Goal: Task Accomplishment & Management: Use online tool/utility

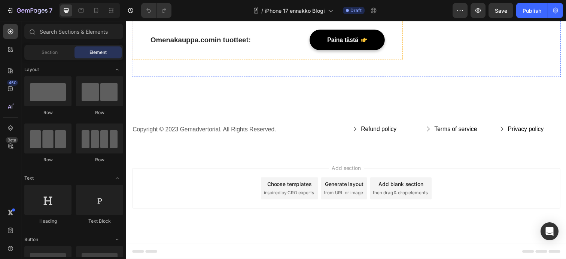
scroll to position [1930, 0]
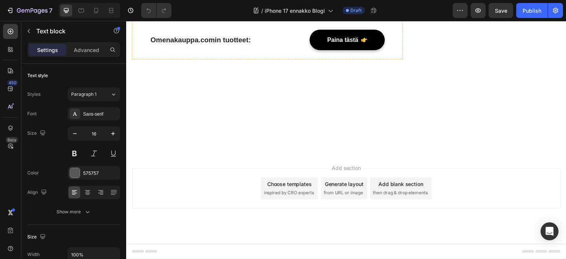
drag, startPoint x: 327, startPoint y: 213, endPoint x: 133, endPoint y: 203, distance: 194.1
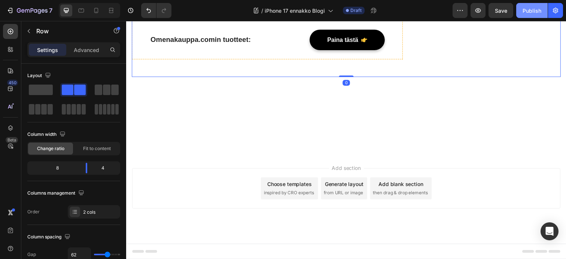
click at [530, 16] on button "Publish" at bounding box center [531, 10] width 31 height 15
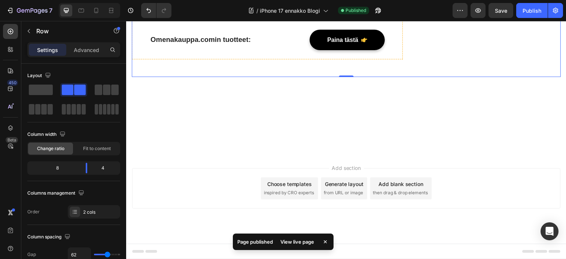
click at [301, 242] on div "View live page" at bounding box center [297, 242] width 43 height 10
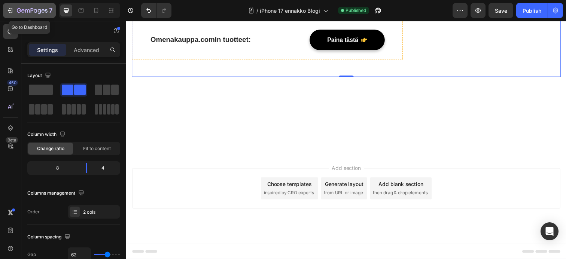
click at [9, 9] on icon "button" at bounding box center [10, 10] width 3 height 5
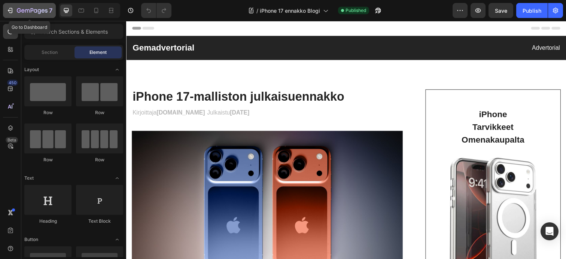
click at [14, 9] on div "7" at bounding box center [29, 10] width 46 height 9
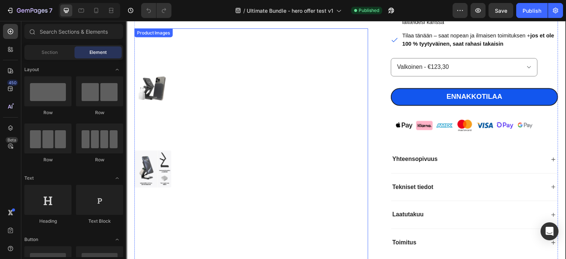
scroll to position [264, 0]
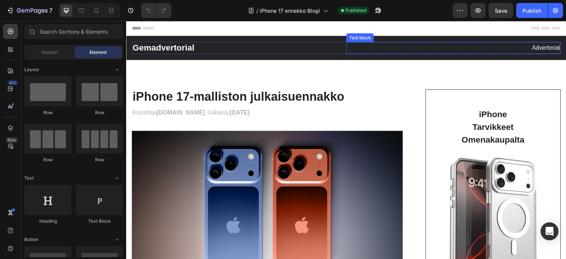
click at [418, 50] on p "Advertorial" at bounding box center [459, 48] width 217 height 11
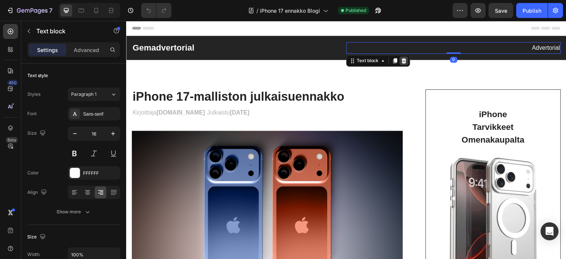
click at [409, 63] on icon at bounding box center [409, 62] width 6 height 6
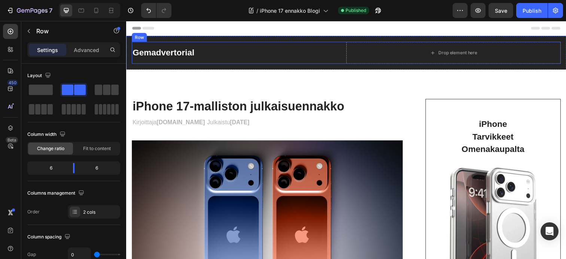
click at [141, 37] on div "Gemadvertorial Heading Drop element here Row Section 1" at bounding box center [350, 53] width 449 height 34
click at [179, 71] on icon at bounding box center [178, 71] width 5 height 5
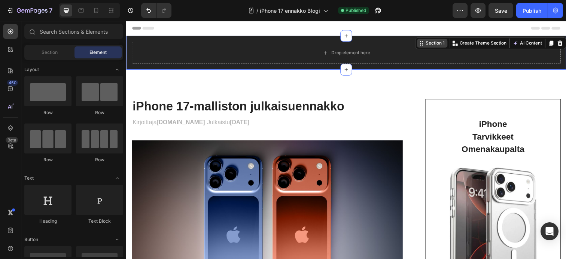
click at [563, 42] on div "Section 1 You can create reusable sections Create Theme Section AI Content Writ…" at bounding box center [498, 44] width 154 height 12
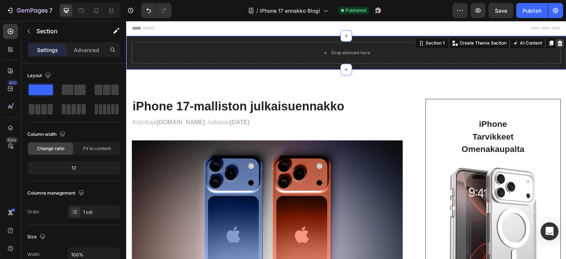
click at [565, 43] on icon at bounding box center [569, 43] width 5 height 5
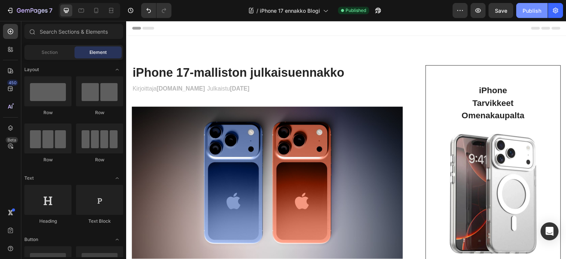
click at [536, 12] on div "Publish" at bounding box center [531, 11] width 19 height 8
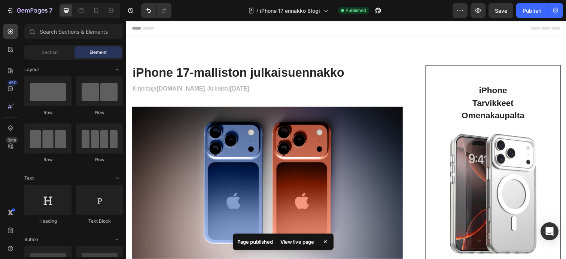
click at [133, 27] on icon at bounding box center [134, 28] width 5 height 5
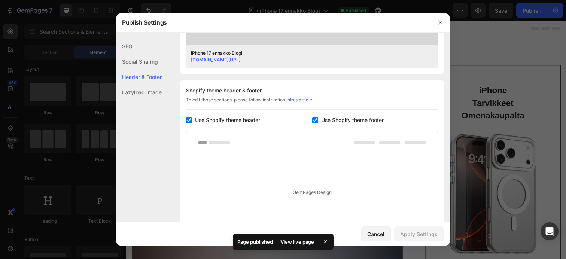
scroll to position [351, 0]
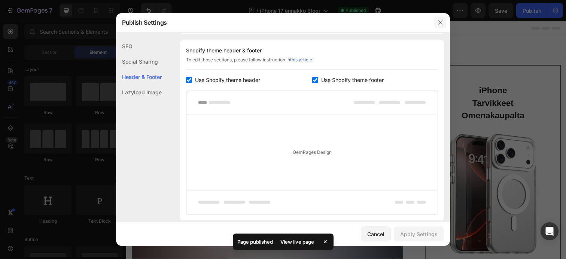
click at [440, 22] on icon "button" at bounding box center [440, 22] width 4 height 4
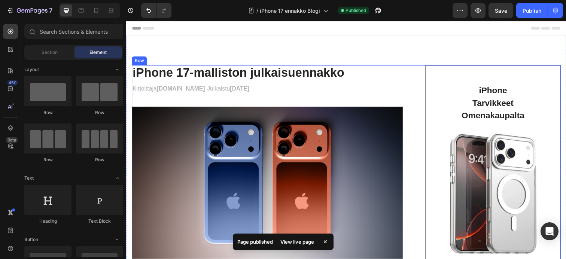
scroll to position [0, 0]
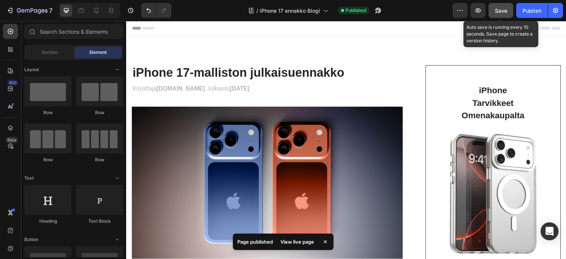
click at [503, 10] on span "Save" at bounding box center [501, 10] width 12 height 6
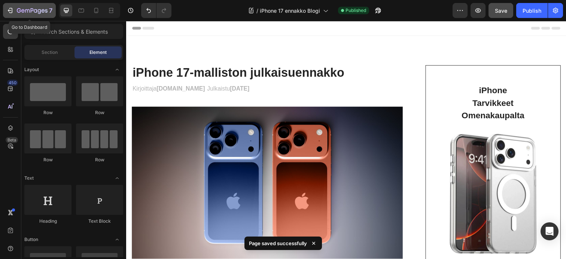
click at [32, 9] on icon "button" at bounding box center [32, 11] width 31 height 6
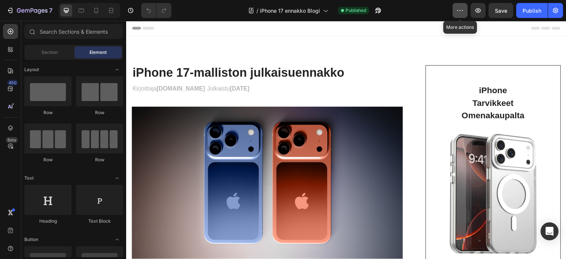
click at [455, 11] on button "button" at bounding box center [459, 10] width 15 height 15
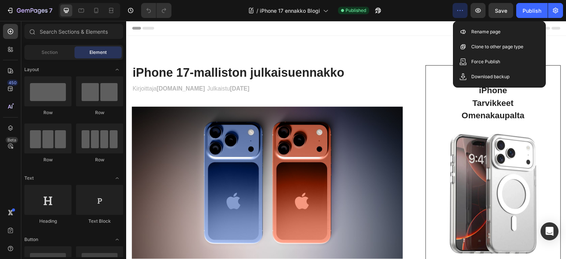
click at [455, 11] on button "button" at bounding box center [459, 10] width 15 height 15
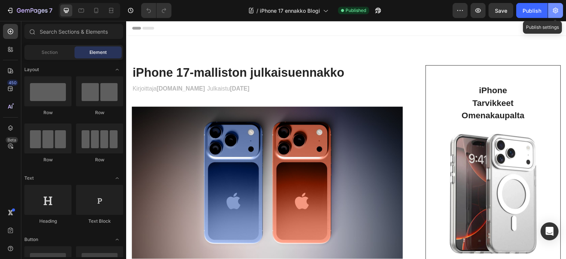
click at [554, 8] on icon "button" at bounding box center [555, 10] width 7 height 7
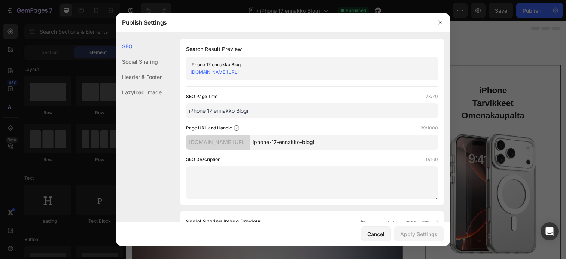
click at [363, 71] on div "[DOMAIN_NAME][URL]" at bounding box center [305, 71] width 231 height 7
click at [239, 72] on link "[DOMAIN_NAME][URL]" at bounding box center [214, 72] width 48 height 6
click at [393, 143] on input "iphone-17-ennakko-blogi" at bounding box center [344, 142] width 188 height 15
click at [396, 142] on input "iphone-17-ennakko-blogi" at bounding box center [344, 142] width 188 height 15
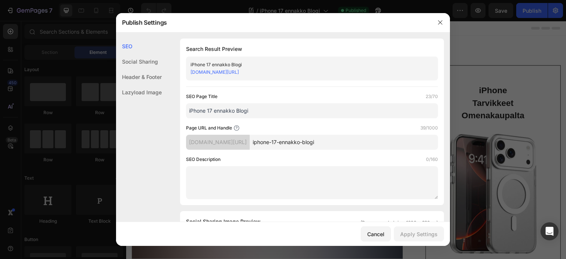
drag, startPoint x: 396, startPoint y: 142, endPoint x: 287, endPoint y: 146, distance: 109.4
click at [287, 146] on div "okkuman.myshopify.com/blogs/mika-on-magsafe/ iphone-17-ennakko-blogi" at bounding box center [312, 142] width 252 height 15
click at [250, 144] on div "[DOMAIN_NAME][URL]" at bounding box center [218, 142] width 64 height 15
click at [249, 142] on div "okkuman.myshopify.com/blogs/mika-on-magsafe/" at bounding box center [218, 142] width 64 height 15
click at [442, 22] on icon "button" at bounding box center [440, 22] width 6 height 6
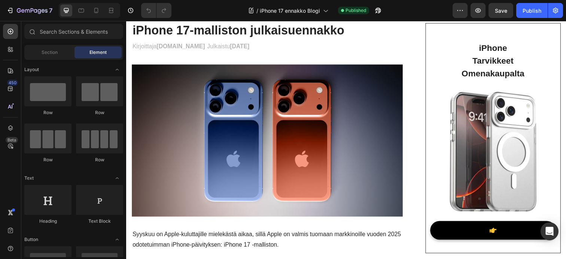
scroll to position [36, 0]
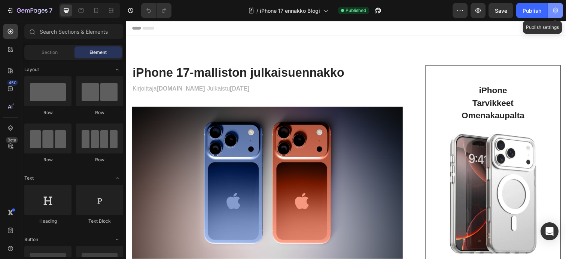
click at [554, 13] on icon "button" at bounding box center [555, 10] width 7 height 7
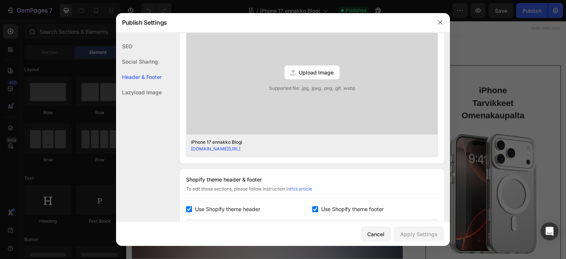
scroll to position [304, 0]
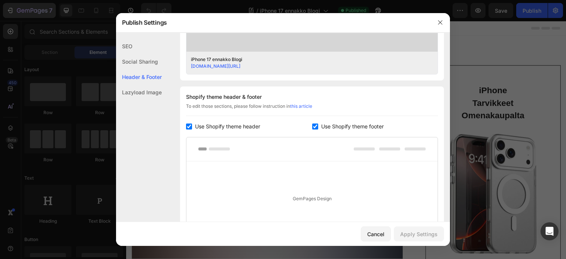
click at [46, 9] on div at bounding box center [283, 129] width 566 height 259
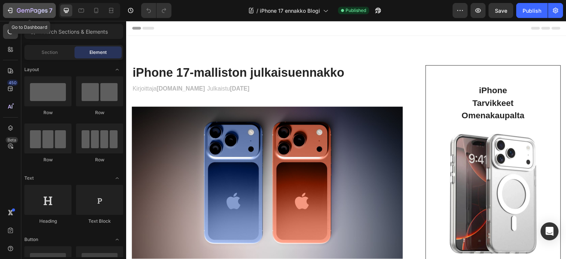
click at [31, 10] on icon "button" at bounding box center [32, 10] width 3 height 4
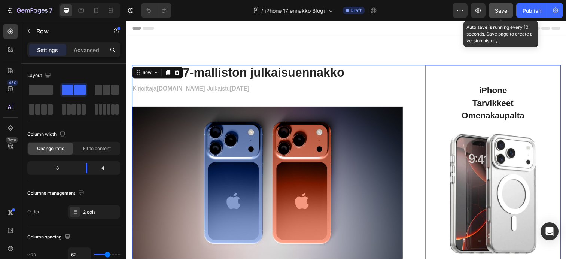
click at [491, 13] on button "Save" at bounding box center [500, 10] width 25 height 15
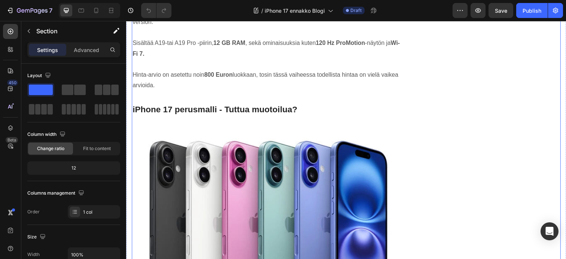
scroll to position [1024, 0]
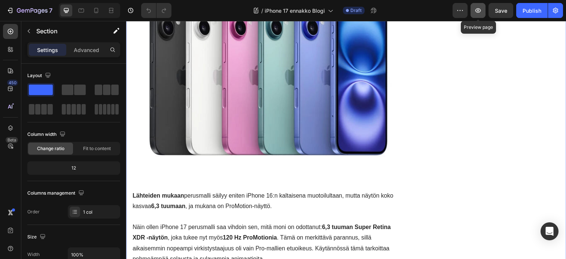
click at [479, 12] on icon "button" at bounding box center [478, 10] width 6 height 4
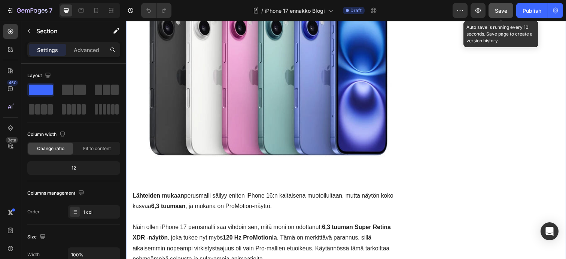
click at [504, 14] on div "Save" at bounding box center [501, 11] width 12 height 8
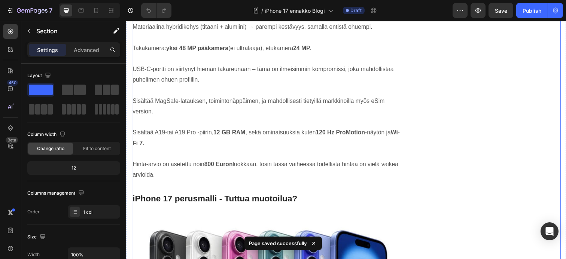
scroll to position [769, 0]
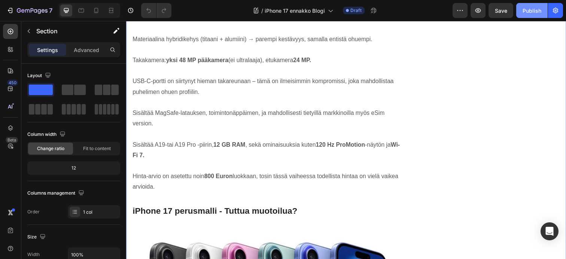
click at [531, 13] on div "Publish" at bounding box center [531, 11] width 19 height 8
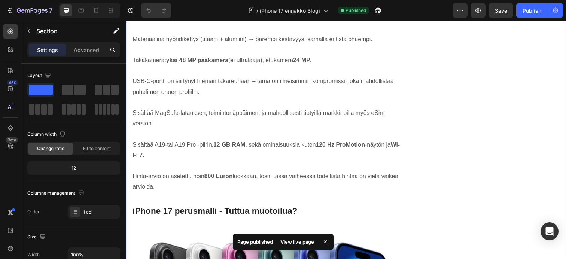
click at [292, 241] on div "View live page" at bounding box center [297, 242] width 43 height 10
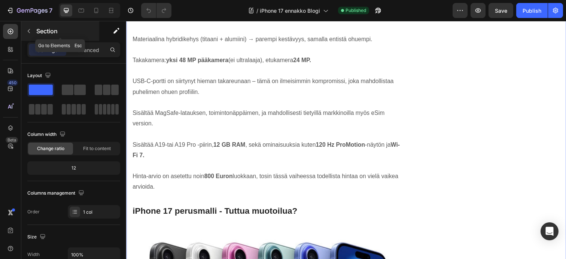
click at [36, 28] on p "Section" at bounding box center [66, 31] width 61 height 9
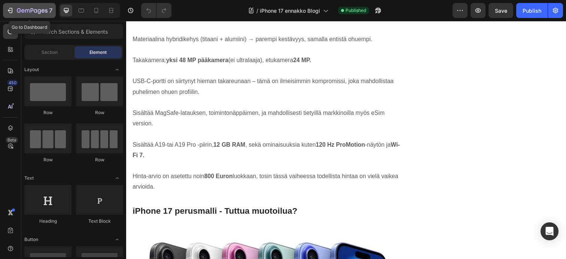
click at [28, 11] on icon "button" at bounding box center [32, 11] width 31 height 6
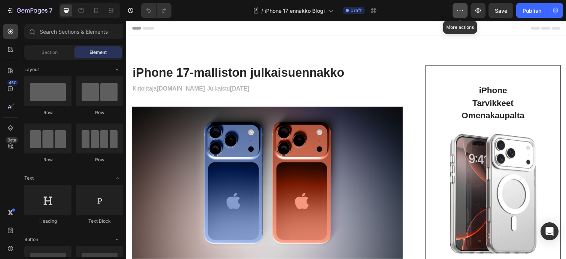
click at [460, 12] on icon "button" at bounding box center [459, 10] width 7 height 7
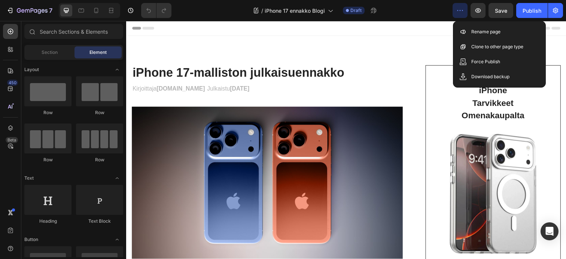
click at [460, 12] on icon "button" at bounding box center [459, 10] width 7 height 7
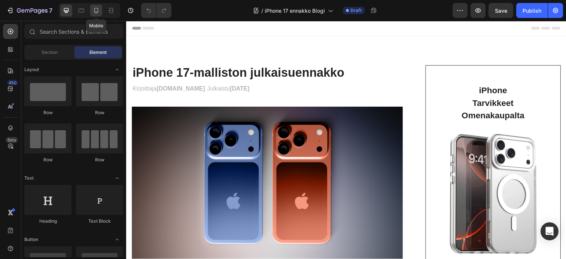
click at [100, 10] on div at bounding box center [96, 10] width 12 height 12
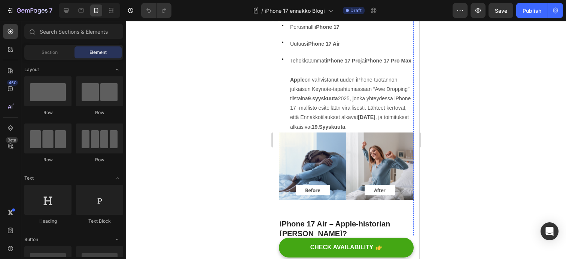
scroll to position [424, 0]
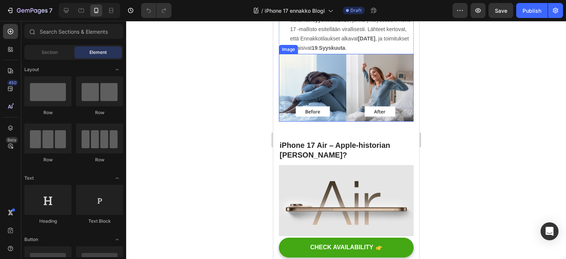
click at [323, 97] on img at bounding box center [345, 88] width 135 height 68
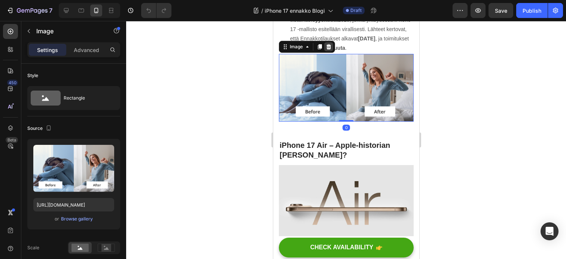
click at [329, 50] on icon at bounding box center [328, 47] width 6 height 6
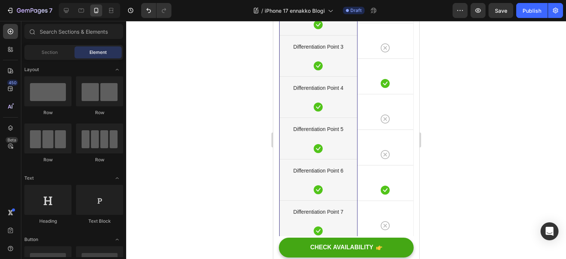
scroll to position [2076, 0]
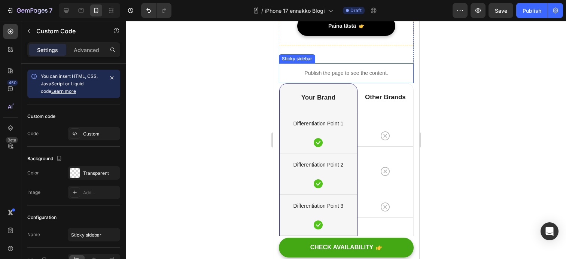
click at [284, 77] on p "Publish the page to see the content." at bounding box center [345, 73] width 135 height 8
click at [345, 59] on icon at bounding box center [345, 56] width 6 height 6
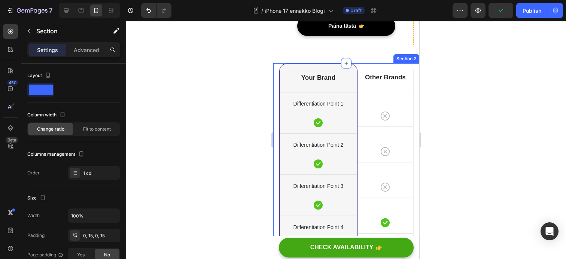
click at [277, 85] on div "Your Brand Heading Differentiation Point 1 Text block Icon Row Differentiation …" at bounding box center [346, 248] width 146 height 371
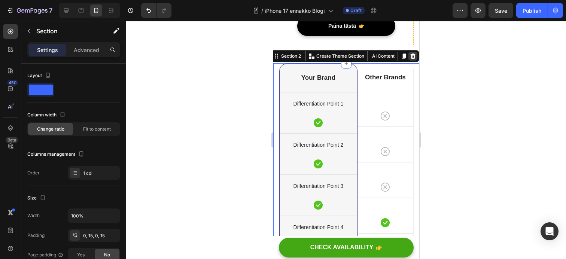
click at [414, 59] on icon at bounding box center [412, 56] width 5 height 5
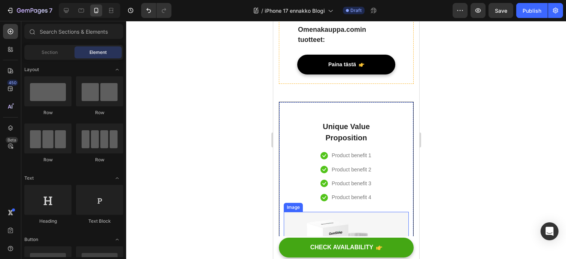
scroll to position [1995, 0]
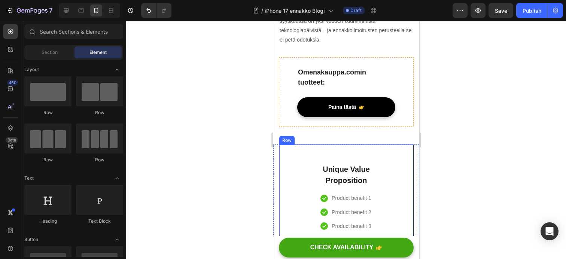
click at [289, 145] on div "Row" at bounding box center [286, 140] width 15 height 9
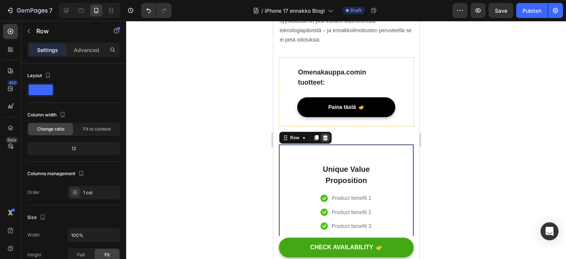
click at [325, 140] on icon at bounding box center [325, 137] width 5 height 5
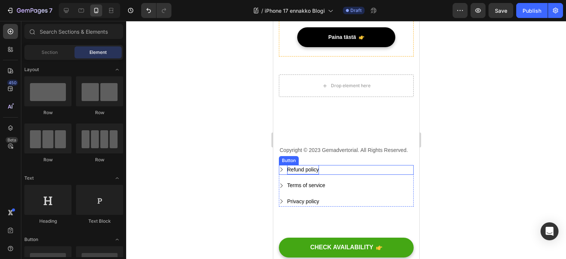
scroll to position [2073, 0]
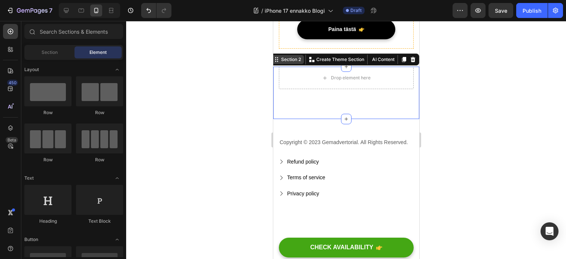
click at [405, 65] on div "Section 2 You can create reusable sections Create Theme Section AI Content Writ…" at bounding box center [344, 60] width 149 height 12
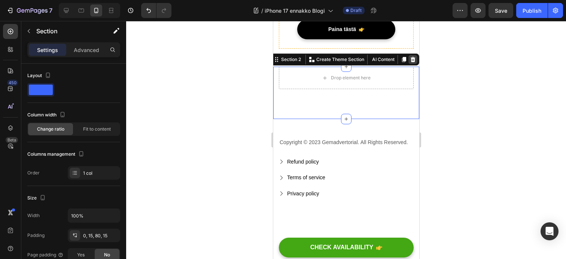
click at [412, 62] on icon at bounding box center [412, 59] width 5 height 5
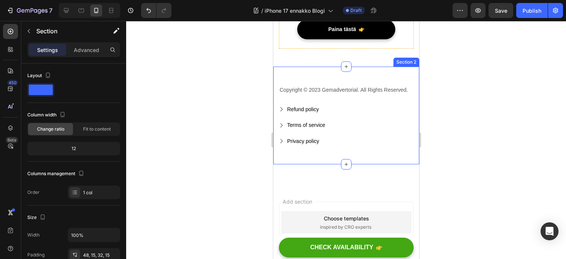
click at [411, 67] on div "Section 2" at bounding box center [406, 62] width 26 height 9
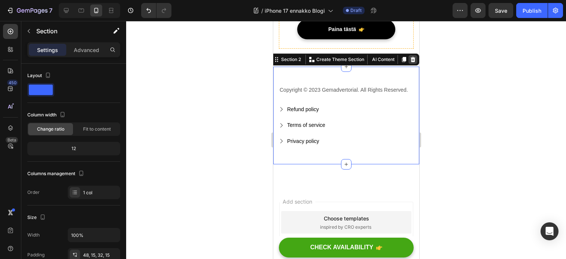
click at [410, 63] on icon at bounding box center [412, 60] width 6 height 6
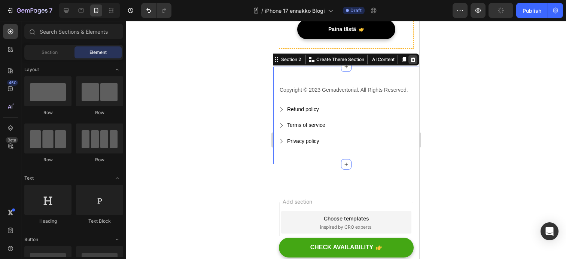
scroll to position [2058, 0]
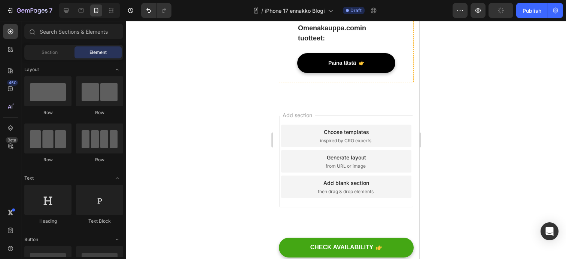
click at [405, 118] on div "Add section Choose templates inspired by CRO experts Generate layout from URL o…" at bounding box center [346, 161] width 134 height 92
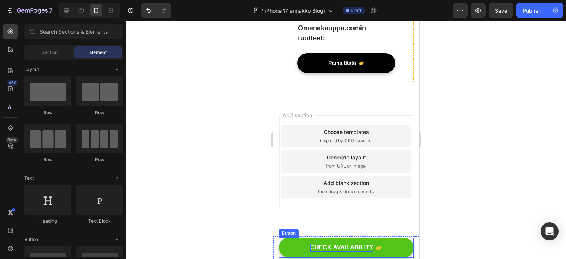
click at [352, 248] on div "CHECK AVAILABILITY" at bounding box center [341, 248] width 63 height 8
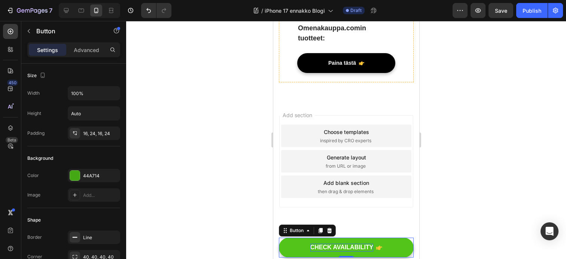
click at [340, 248] on div "CHECK AVAILABILITY" at bounding box center [341, 248] width 63 height 8
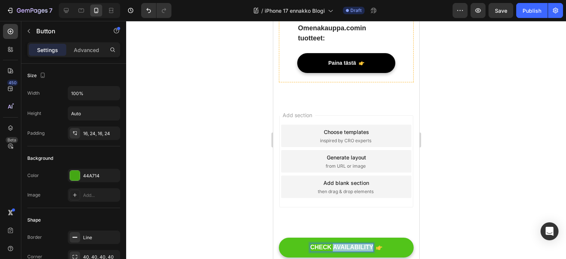
click at [340, 248] on p "CHECK AVAILABILITY" at bounding box center [341, 248] width 63 height 8
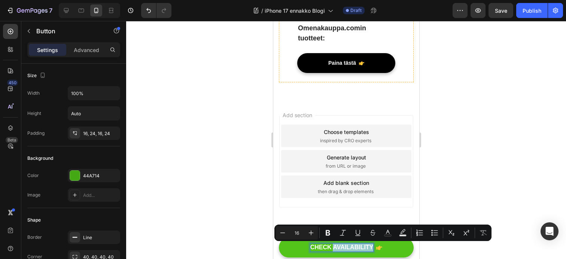
click at [340, 248] on p "CHECK AVAILABILITY" at bounding box center [341, 248] width 63 height 8
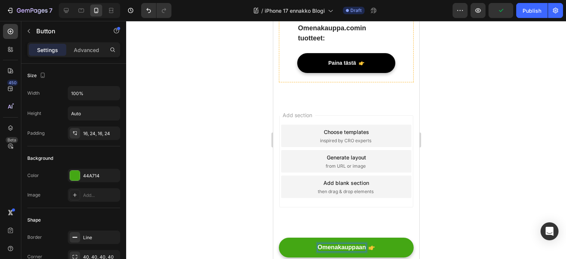
click at [466, 226] on div at bounding box center [346, 140] width 440 height 238
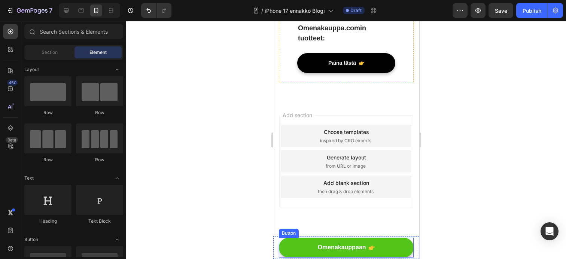
click at [304, 248] on button "Omenakauppaan" at bounding box center [345, 248] width 135 height 20
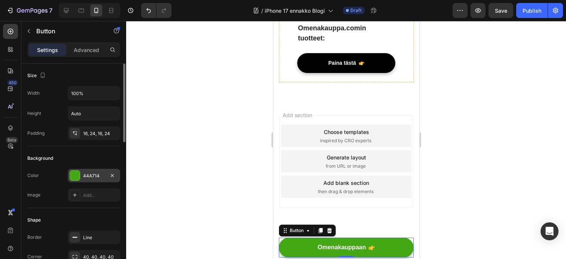
click at [76, 175] on div at bounding box center [75, 176] width 10 height 10
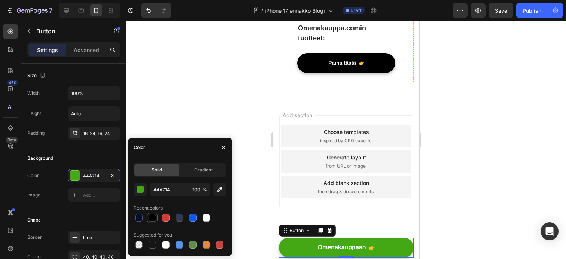
click at [154, 219] on div at bounding box center [152, 217] width 7 height 7
type input "000000"
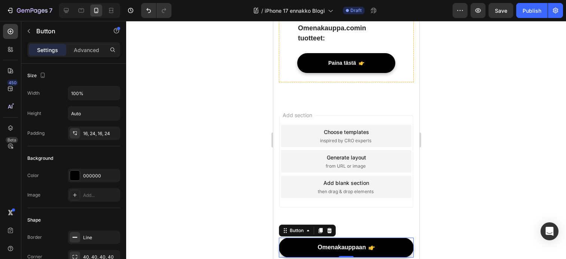
click at [477, 163] on div at bounding box center [346, 140] width 440 height 238
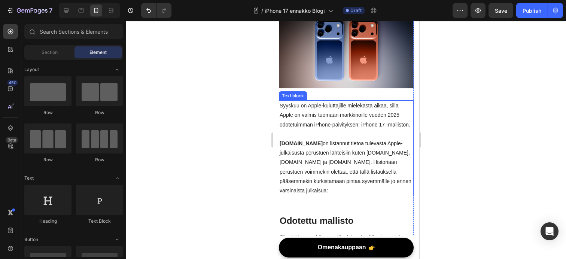
scroll to position [0, 0]
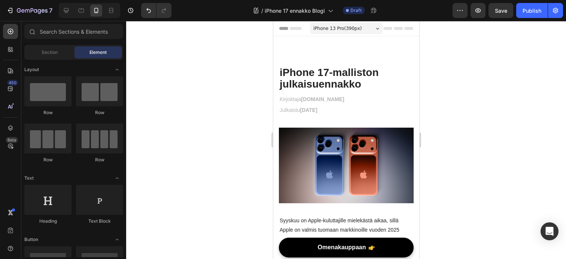
click at [352, 31] on span "iPhone 13 Pro ( 390 px)" at bounding box center [337, 28] width 48 height 7
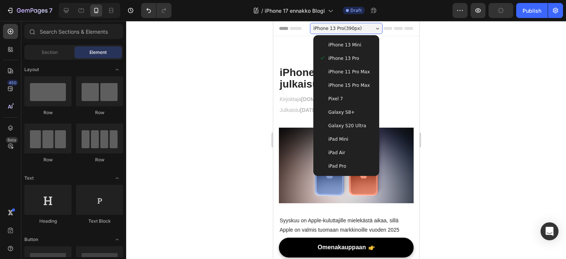
click at [351, 165] on div "iPad Pro" at bounding box center [346, 165] width 54 height 7
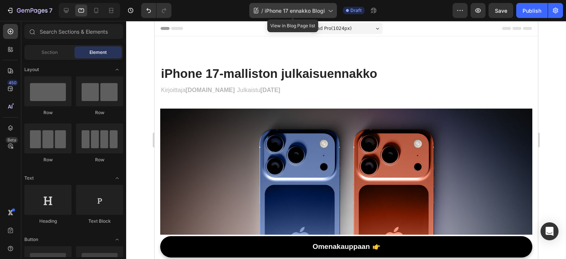
click at [308, 10] on span "iPhone 17 ennakko Blogi" at bounding box center [295, 11] width 60 height 8
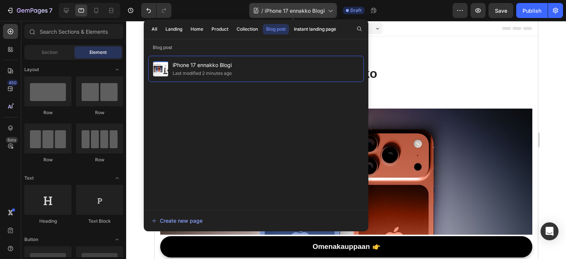
click at [320, 10] on span "iPhone 17 ennakko Blogi" at bounding box center [295, 11] width 60 height 8
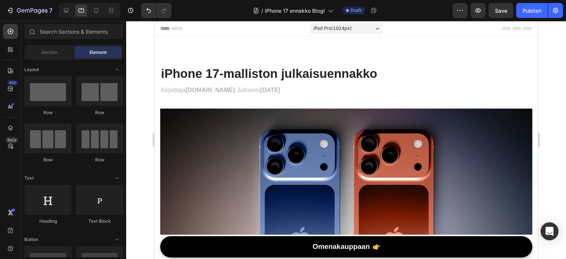
click at [348, 29] on span "iPad Pro ( 1024 px)" at bounding box center [332, 28] width 39 height 7
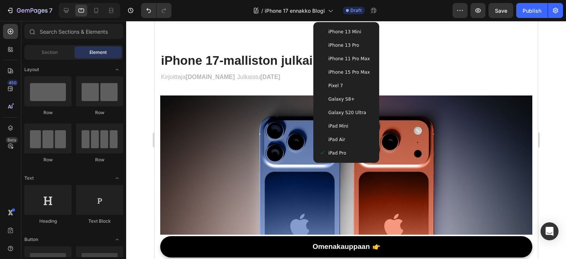
scroll to position [15, 0]
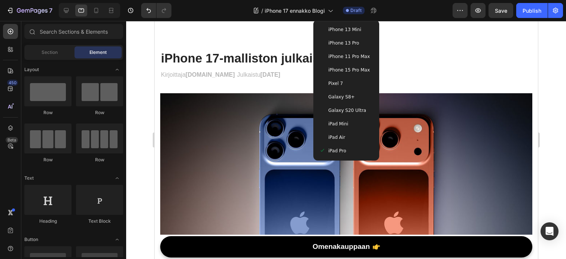
click at [354, 73] on span "iPhone 15 Pro Max" at bounding box center [349, 69] width 42 height 7
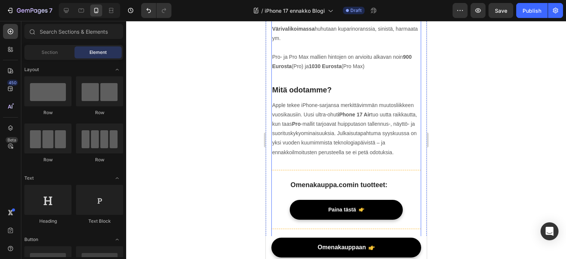
scroll to position [1942, 0]
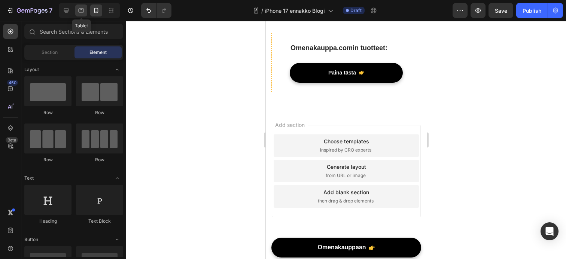
click at [80, 13] on icon at bounding box center [80, 10] width 7 height 7
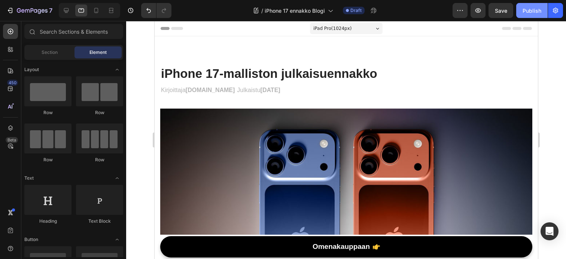
click at [522, 12] on div "Publish" at bounding box center [531, 11] width 19 height 8
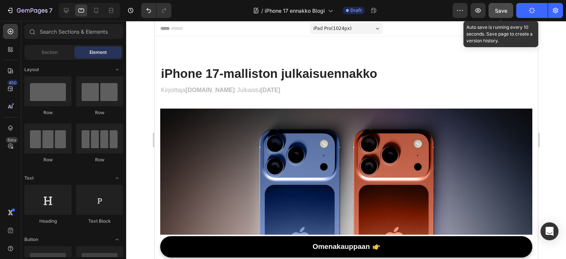
click at [503, 12] on span "Save" at bounding box center [501, 10] width 12 height 6
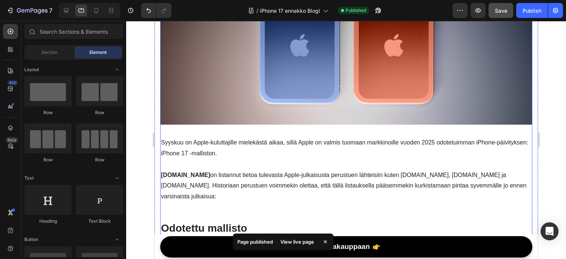
scroll to position [194, 0]
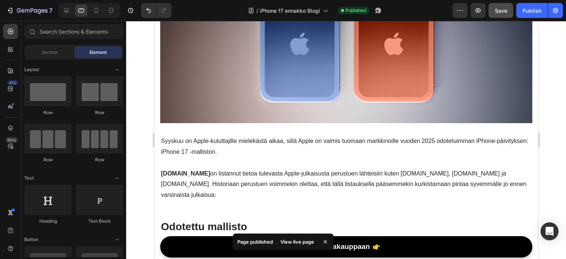
click at [326, 242] on icon at bounding box center [324, 241] width 7 height 7
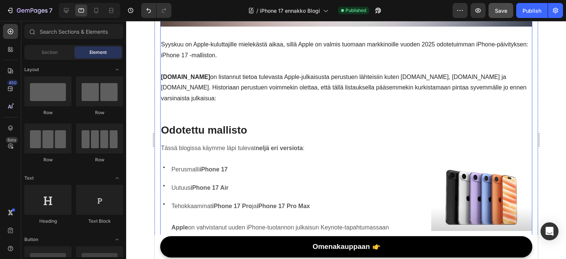
scroll to position [362, 0]
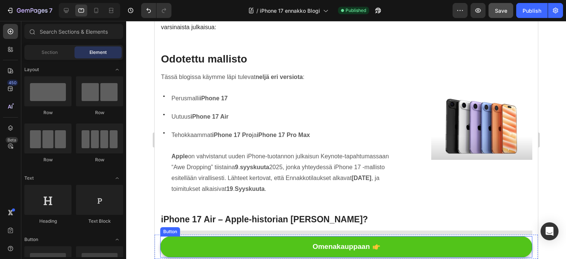
click at [291, 251] on button "Omenakauppaan" at bounding box center [346, 246] width 372 height 21
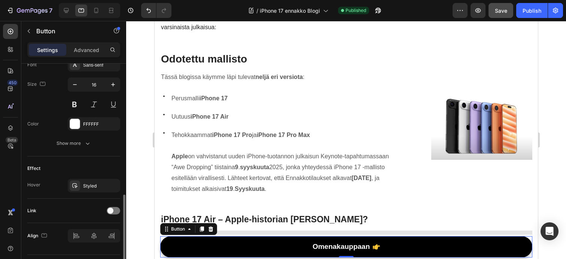
scroll to position [379, 0]
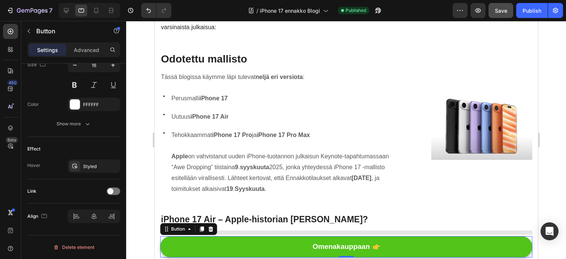
click at [282, 247] on button "Omenakauppaan" at bounding box center [346, 246] width 372 height 21
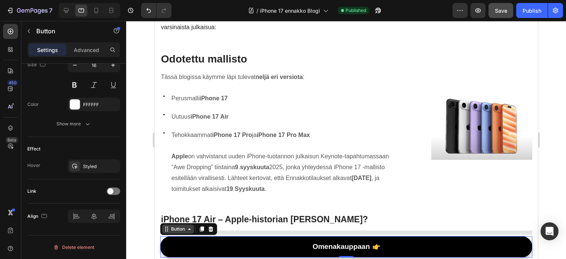
click at [172, 231] on div "Button" at bounding box center [177, 229] width 17 height 7
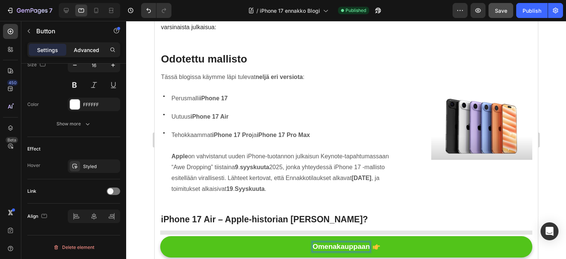
click at [89, 48] on p "Advanced" at bounding box center [86, 50] width 25 height 8
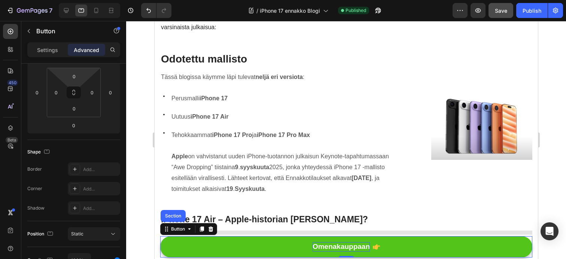
scroll to position [0, 0]
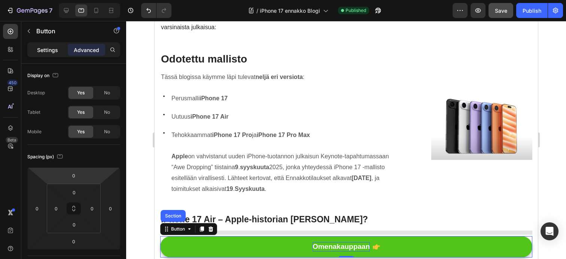
click at [53, 51] on p "Settings" at bounding box center [47, 50] width 21 height 8
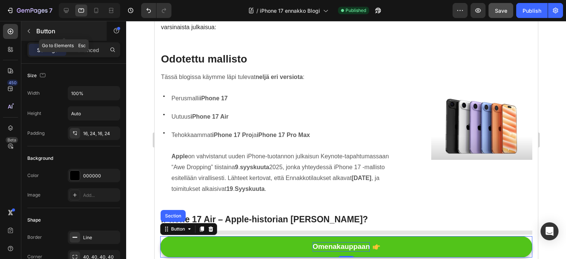
click at [28, 26] on button "button" at bounding box center [29, 31] width 12 height 12
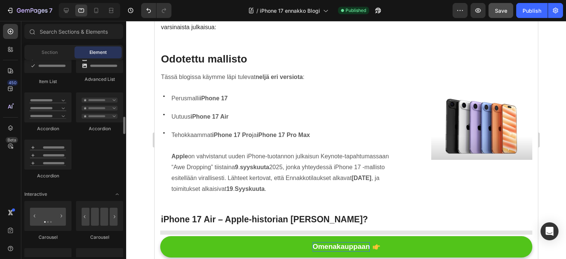
scroll to position [883, 0]
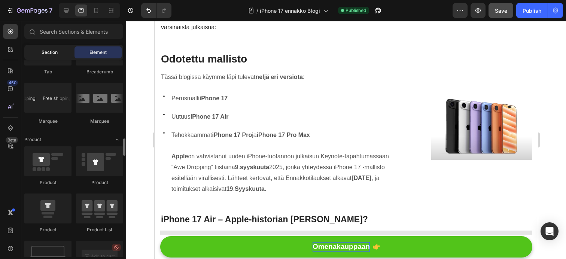
click at [51, 54] on span "Section" at bounding box center [50, 52] width 16 height 7
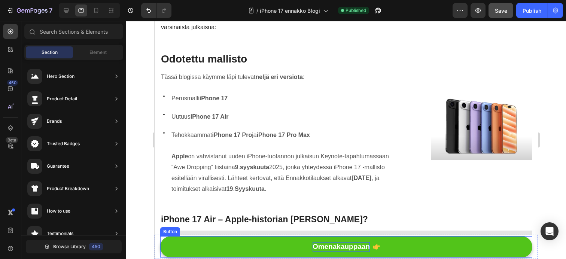
click at [278, 245] on button "Omenakauppaan" at bounding box center [346, 246] width 372 height 21
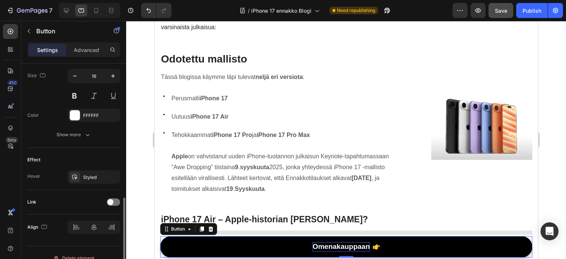
scroll to position [379, 0]
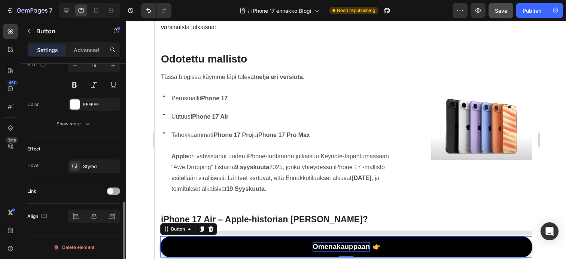
click at [112, 194] on div at bounding box center [113, 191] width 13 height 7
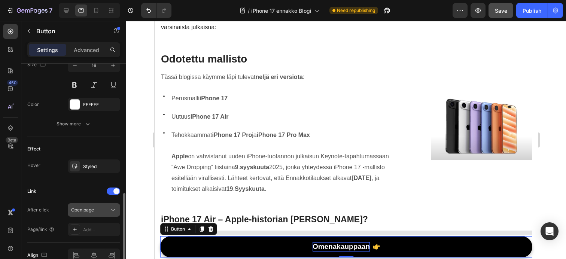
click at [95, 211] on div "Open page" at bounding box center [90, 210] width 38 height 7
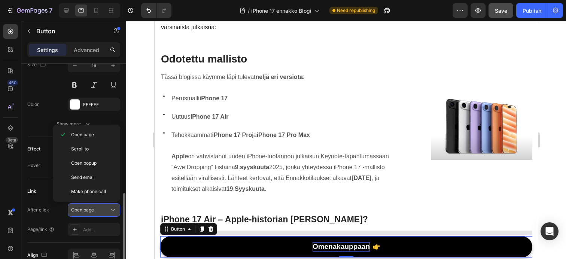
click at [95, 211] on div "Open page" at bounding box center [90, 210] width 38 height 7
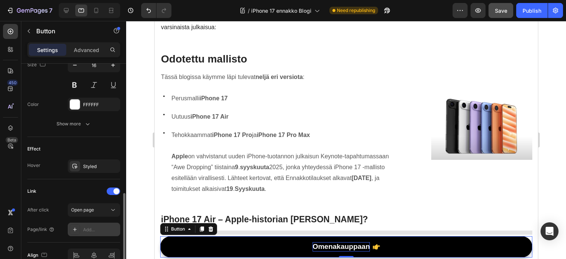
click at [98, 228] on div "Add..." at bounding box center [100, 229] width 35 height 7
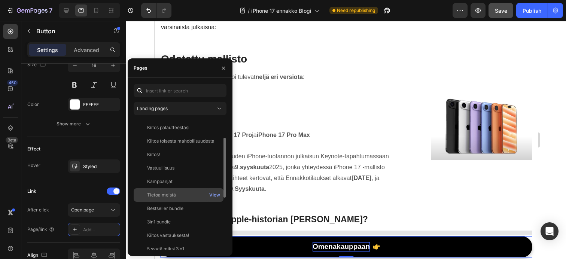
scroll to position [153, 0]
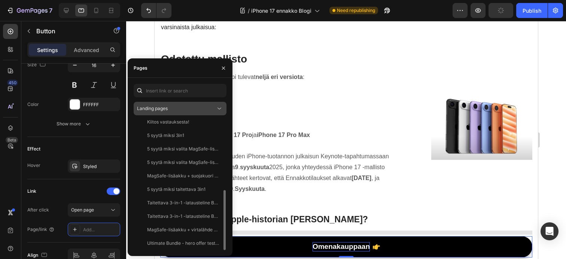
click at [158, 106] on span "Landing pages" at bounding box center [152, 109] width 31 height 6
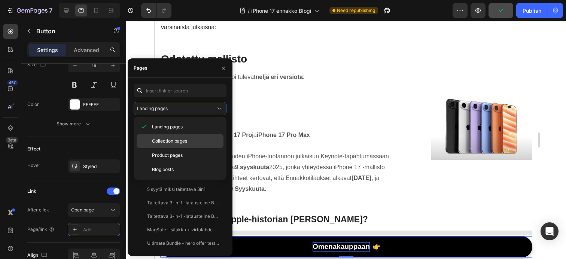
click at [175, 139] on span "Collection pages" at bounding box center [169, 141] width 35 height 7
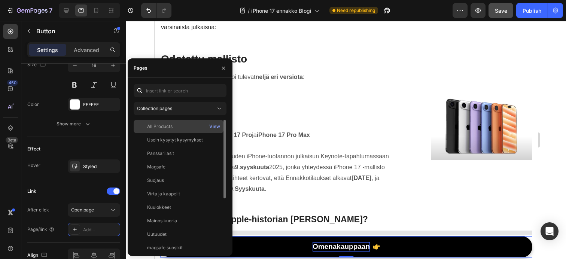
click at [163, 125] on div "All Products" at bounding box center [159, 126] width 25 height 7
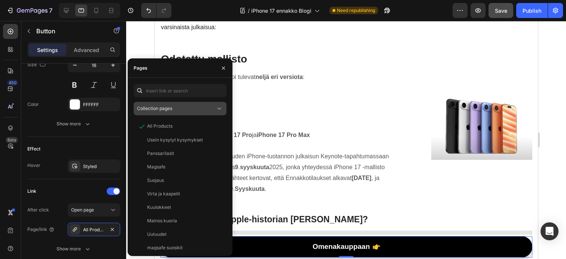
click at [169, 112] on button "Collection pages" at bounding box center [180, 108] width 93 height 13
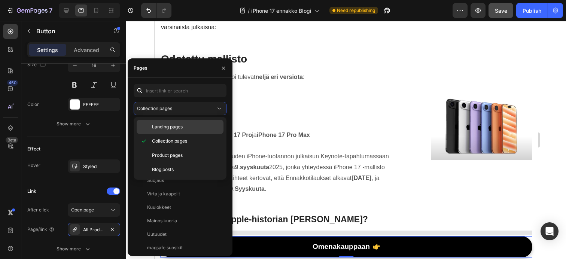
click at [178, 129] on span "Landing pages" at bounding box center [167, 127] width 31 height 7
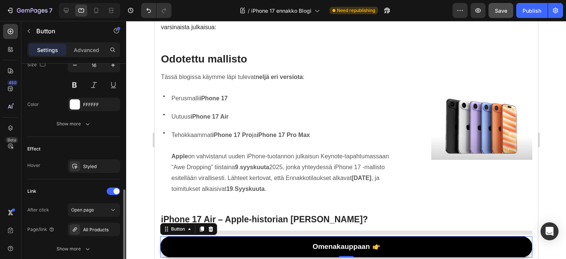
click at [84, 193] on div "Link" at bounding box center [73, 191] width 93 height 12
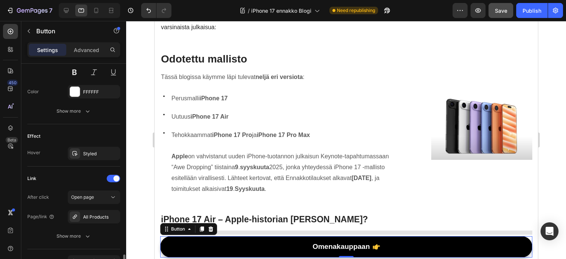
scroll to position [438, 0]
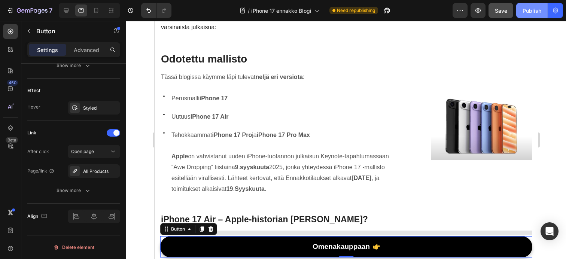
click at [527, 7] on div "Publish" at bounding box center [531, 11] width 19 height 8
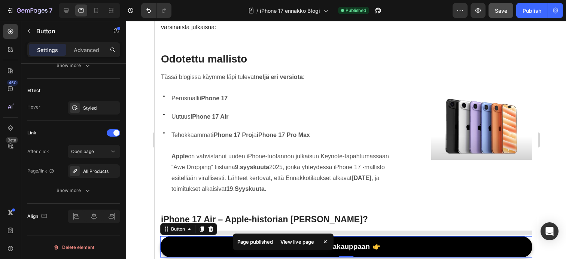
click at [306, 244] on div "View live page" at bounding box center [297, 242] width 43 height 10
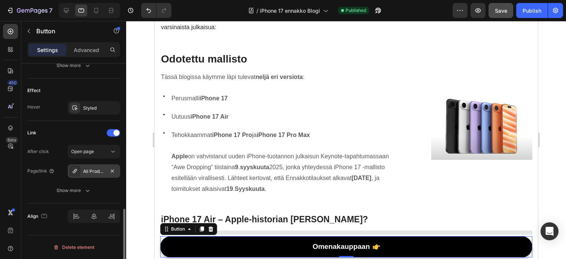
click at [91, 171] on div "All Products" at bounding box center [94, 171] width 22 height 7
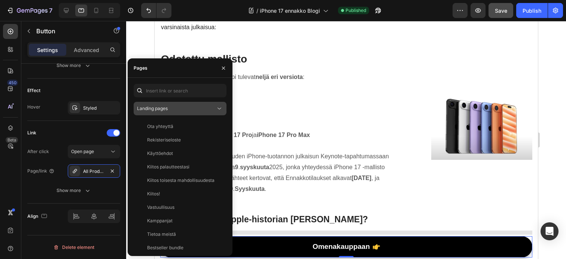
click at [168, 109] on span "Landing pages" at bounding box center [152, 109] width 31 height 6
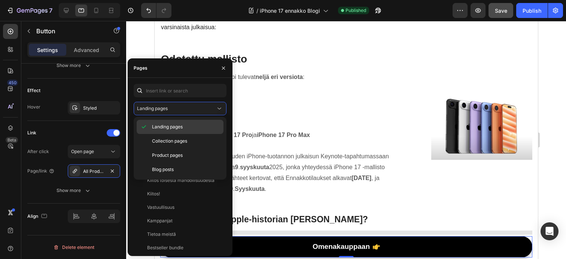
click at [179, 128] on span "Landing pages" at bounding box center [167, 127] width 31 height 7
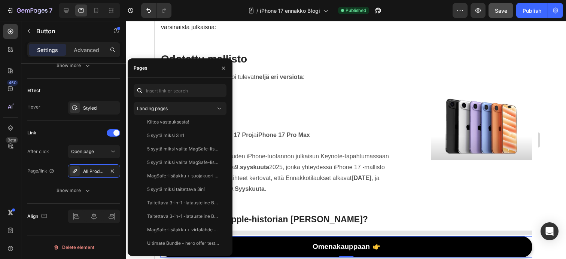
scroll to position [0, 0]
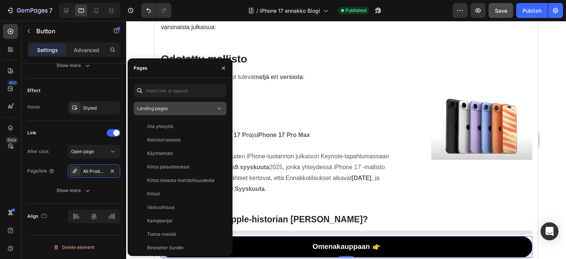
click at [179, 109] on div "Landing pages" at bounding box center [176, 108] width 79 height 7
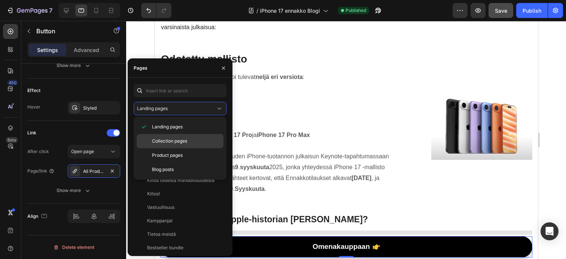
click at [182, 141] on span "Collection pages" at bounding box center [169, 141] width 35 height 7
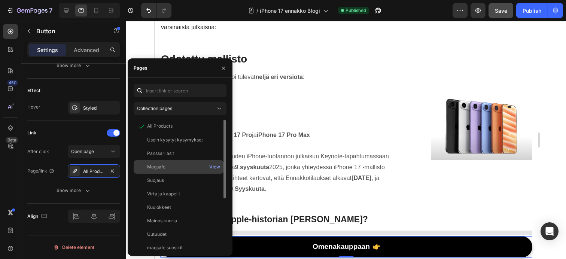
click at [173, 168] on div "Magsafe" at bounding box center [179, 167] width 84 height 7
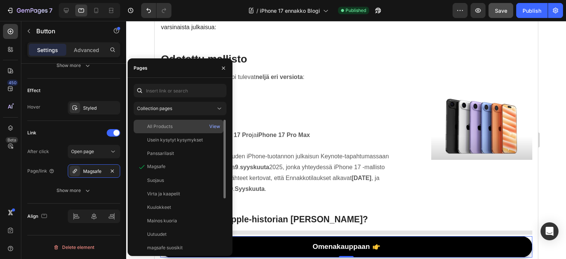
click at [170, 128] on div "All Products" at bounding box center [159, 126] width 25 height 7
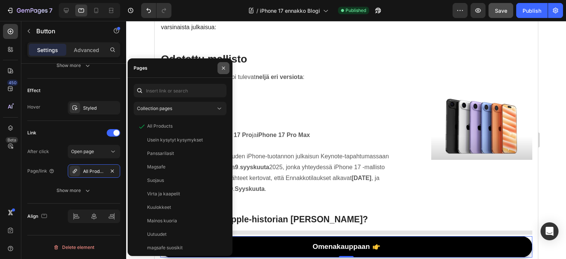
click at [223, 67] on icon "button" at bounding box center [223, 67] width 3 height 3
